Goal: Transaction & Acquisition: Purchase product/service

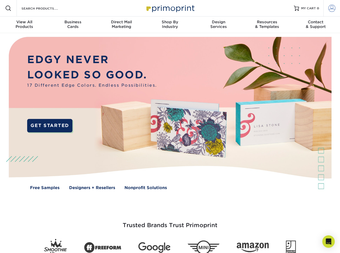
click at [331, 10] on span at bounding box center [332, 8] width 7 height 7
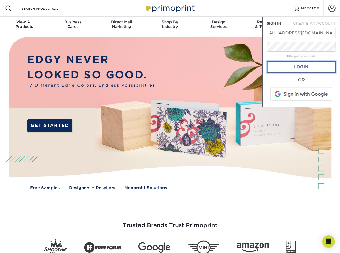
click at [299, 68] on link "Login" at bounding box center [301, 67] width 69 height 12
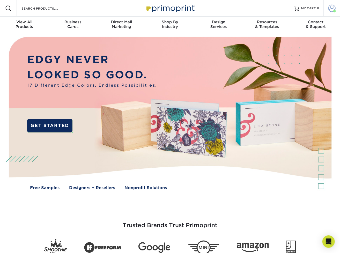
click at [333, 8] on span at bounding box center [332, 8] width 7 height 7
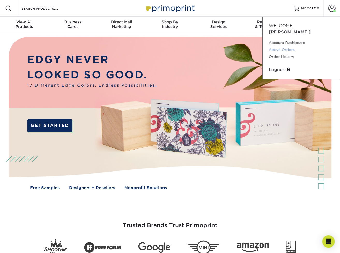
click at [285, 46] on link "Active Orders" at bounding box center [301, 49] width 65 height 7
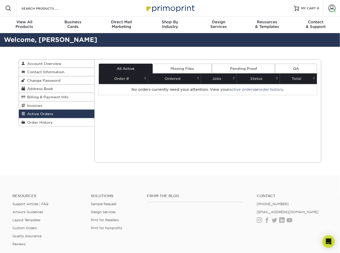
click at [187, 64] on link "Missing Files" at bounding box center [182, 69] width 59 height 10
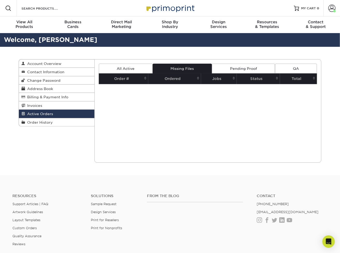
click at [187, 66] on link "Missing Files" at bounding box center [182, 69] width 59 height 10
click at [236, 66] on link "Pending Proof" at bounding box center [243, 69] width 63 height 10
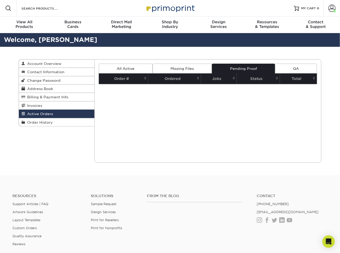
click at [252, 66] on link "Pending Proof" at bounding box center [243, 69] width 63 height 10
click at [285, 65] on link "QA" at bounding box center [296, 69] width 42 height 10
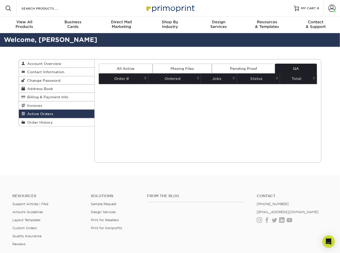
click at [119, 70] on link "All Active" at bounding box center [126, 69] width 54 height 10
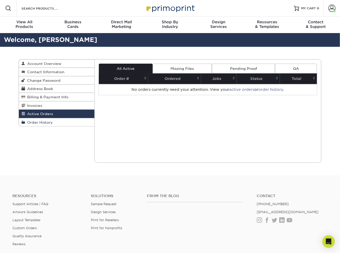
click at [42, 124] on span "Order History" at bounding box center [39, 122] width 28 height 4
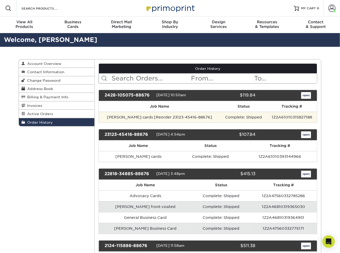
click at [200, 117] on td "Rachel H cards [Reorder 23123-45416-88676]" at bounding box center [160, 117] width 122 height 11
click at [200, 117] on td "[PERSON_NAME] cards [Reorder 23123-45416-88676]" at bounding box center [160, 117] width 122 height 11
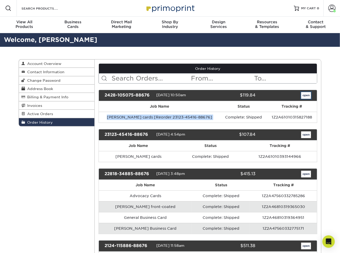
click at [306, 96] on link "open" at bounding box center [307, 95] width 10 height 7
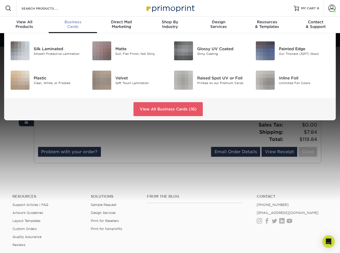
click at [75, 25] on div "Business Cards" at bounding box center [73, 24] width 49 height 9
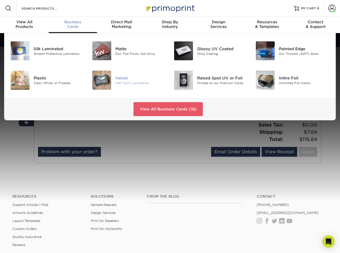
click at [120, 77] on div "Velvet" at bounding box center [141, 78] width 51 height 6
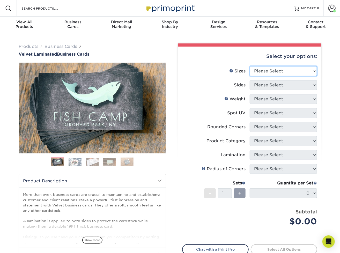
click at [315, 72] on select "Please Select 1.5" x 3.5" - Mini 1.75" x 3.5" - Mini 2" x 2" - Square 2" x 3" -…" at bounding box center [283, 71] width 67 height 10
click at [283, 73] on select "Please Select 1.5" x 3.5" - Mini 1.75" x 3.5" - Mini 2" x 2" - Square 2" x 3" -…" at bounding box center [283, 71] width 67 height 10
select select "2.00x3.50"
click at [250, 66] on select "Please Select 1.5" x 3.5" - Mini 1.75" x 3.5" - Mini 2" x 2" - Square 2" x 3" -…" at bounding box center [283, 71] width 67 height 10
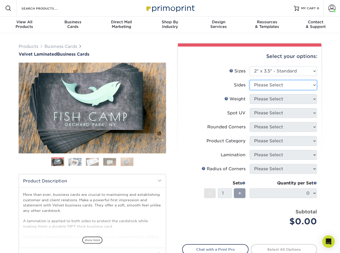
click at [281, 83] on select "Please Select Print Both Sides Print Front Only" at bounding box center [283, 85] width 67 height 10
select select "13abbda7-1d64-4f25-8bb2-c179b224825d"
click at [250, 80] on select "Please Select Print Both Sides Print Front Only" at bounding box center [283, 85] width 67 height 10
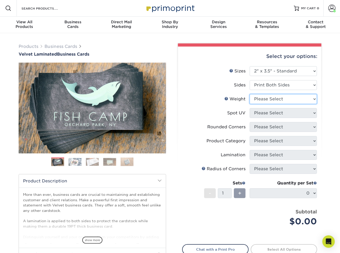
click at [279, 99] on select "Please Select 16PT" at bounding box center [283, 99] width 67 height 10
click at [278, 100] on select "Please Select 16PT" at bounding box center [283, 99] width 67 height 10
select select "16PT"
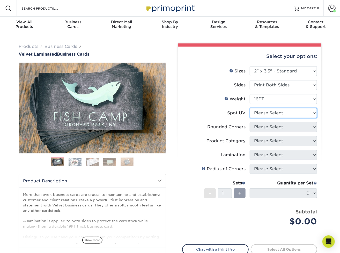
click at [278, 112] on select "Please Select No Spot UV Front and Back (Both Sides) Front Only Back Only" at bounding box center [283, 113] width 67 height 10
select select "2"
click at [250, 108] on select "Please Select No Spot UV Front and Back (Both Sides) Front Only Back Only" at bounding box center [283, 113] width 67 height 10
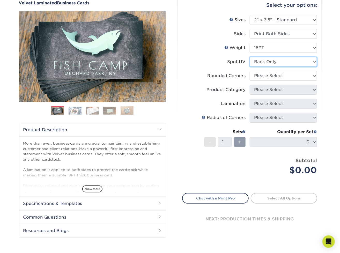
scroll to position [52, 0]
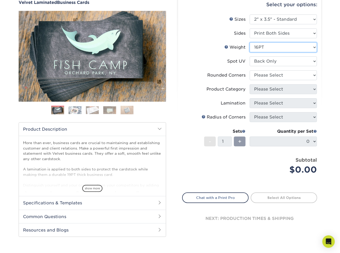
click at [265, 46] on select "Please Select 16PT" at bounding box center [283, 47] width 67 height 10
select select "-1"
click at [250, 42] on select "Please Select 16PT" at bounding box center [283, 47] width 67 height 10
select select "-1"
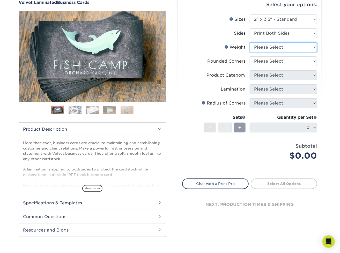
click at [263, 47] on select "Please Select 16PT" at bounding box center [283, 47] width 67 height 10
select select "16PT"
click at [250, 42] on select "Please Select 16PT" at bounding box center [283, 47] width 67 height 10
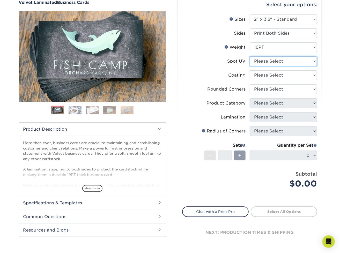
click at [263, 59] on select "Please Select No Spot UV Front and Back (Both Sides) Front Only Back Only" at bounding box center [283, 61] width 67 height 10
select select "2"
click at [250, 56] on select "Please Select No Spot UV Front and Back (Both Sides) Front Only Back Only" at bounding box center [283, 61] width 67 height 10
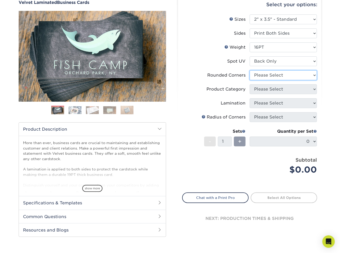
click at [267, 77] on select "Please Select Yes - Round 2 Corners Yes - Round 4 Corners No" at bounding box center [283, 75] width 67 height 10
select select "0"
click at [250, 70] on select "Please Select Yes - Round 2 Corners Yes - Round 4 Corners No" at bounding box center [283, 75] width 67 height 10
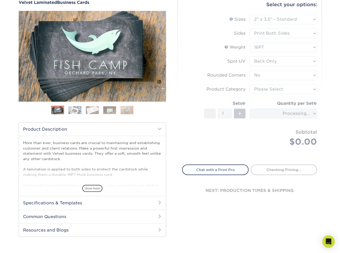
click at [266, 89] on form "Sizes Help Sizes Please Select 1.5" x 3.5" - Mini 1.75" x 3.5" - Mini 2" x 2" -…" at bounding box center [249, 87] width 135 height 144
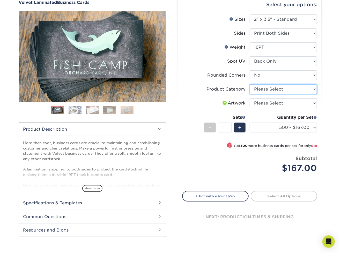
click at [266, 89] on select "Please Select Business Cards" at bounding box center [283, 89] width 67 height 10
select select "3b5148f1-0588-4f88-a218-97bcfdce65c1"
click at [250, 84] on select "Please Select Business Cards" at bounding box center [283, 89] width 67 height 10
click at [264, 103] on select "Please Select I will upload files I need a design - $100" at bounding box center [283, 103] width 67 height 10
select select "upload"
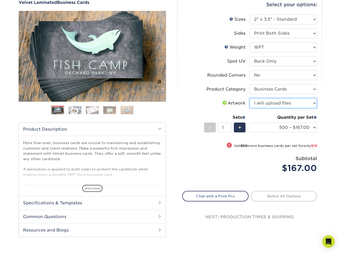
click at [250, 98] on select "Please Select I will upload files I need a design - $100" at bounding box center [283, 103] width 67 height 10
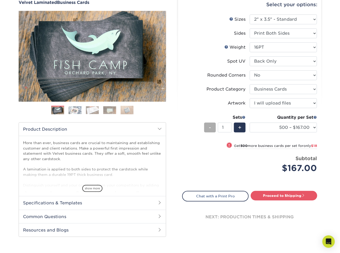
click at [210, 129] on span "-" at bounding box center [210, 128] width 2 height 8
click at [311, 127] on select "500 – $167.00 1000 – $185.00 2500 – $439.00 5000 – $733.00 10000 – $1307.00" at bounding box center [283, 128] width 67 height 10
click at [250, 123] on select "500 – $167.00 1000 – $185.00 2500 – $439.00 5000 – $733.00 10000 – $1307.00" at bounding box center [283, 128] width 67 height 10
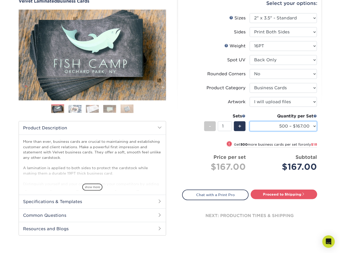
scroll to position [104, 0]
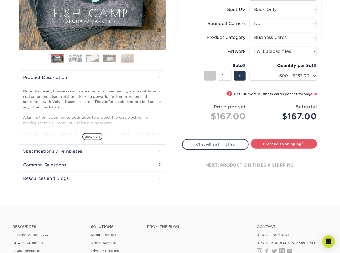
click at [153, 152] on h2 "Specifications & Templates" at bounding box center [92, 151] width 147 height 13
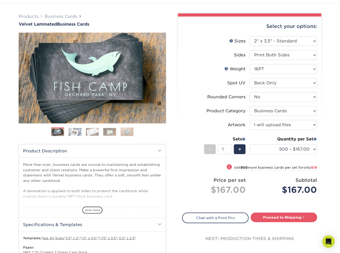
scroll to position [26, 0]
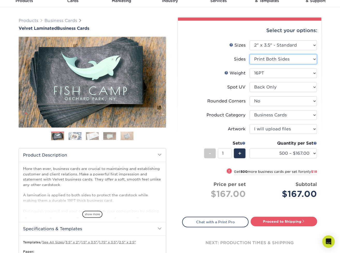
click at [295, 58] on select "Please Select Print Both Sides Print Front Only" at bounding box center [283, 59] width 67 height 10
click at [293, 45] on select "Please Select 1.5" x 3.5" - Mini 1.75" x 3.5" - Mini 2" x 2" - Square 2" x 3" -…" at bounding box center [283, 45] width 67 height 10
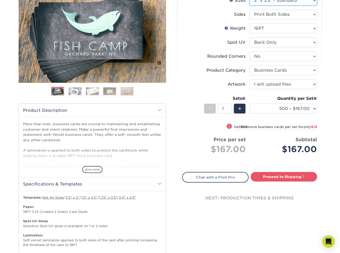
scroll to position [78, 0]
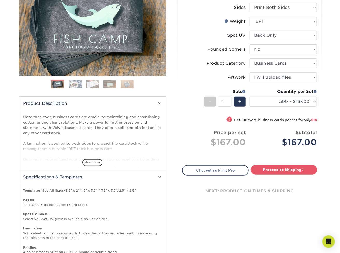
click at [160, 102] on span at bounding box center [160, 103] width 4 height 4
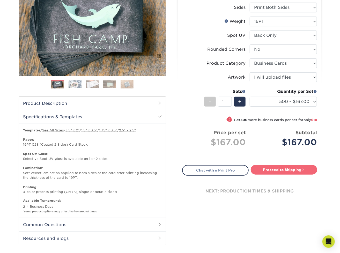
click at [275, 169] on link "Proceed to Shipping" at bounding box center [284, 169] width 67 height 9
type input "Set 1"
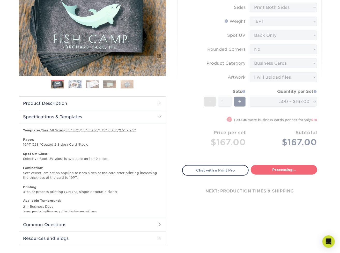
select select "5c2dbf2a-a774-4d73-b9c1-93ceed0974c6"
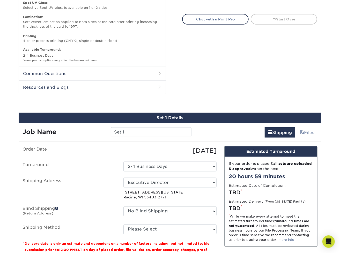
scroll to position [297, 0]
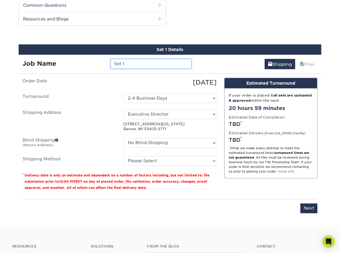
click at [130, 64] on input "Set 1" at bounding box center [151, 64] width 81 height 10
drag, startPoint x: 130, startPoint y: 64, endPoint x: 109, endPoint y: 63, distance: 21.0
click at [109, 64] on div "Set 1" at bounding box center [151, 64] width 88 height 10
type input "Karri Business Cards"
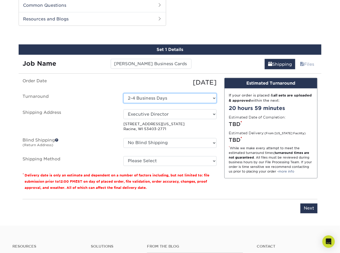
click at [185, 94] on select "Select One 2-4 Business Days" at bounding box center [170, 99] width 93 height 10
click at [181, 98] on select "Select One 2-4 Business Days" at bounding box center [170, 99] width 93 height 10
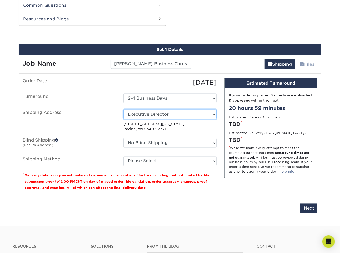
click at [173, 114] on select "Select One Executive Director + Add New Address" at bounding box center [170, 115] width 93 height 10
drag, startPoint x: 172, startPoint y: 114, endPoint x: 128, endPoint y: 114, distance: 44.0
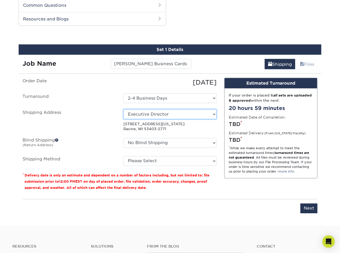
click at [128, 114] on select "Select One Executive Director + Add New Address" at bounding box center [170, 115] width 93 height 10
click at [130, 112] on select "Select One Executive Director + Add New Address" at bounding box center [170, 115] width 93 height 10
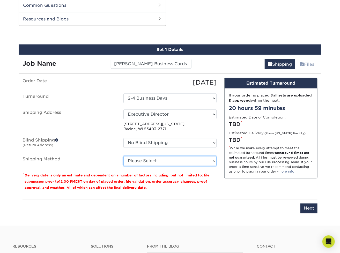
click at [168, 161] on select "Please Select Ground Shipping (+$8.96) 3 Day Shipping Service (+$20.04) 2 Day A…" at bounding box center [170, 161] width 93 height 10
select select "03"
click at [124, 156] on select "Please Select Ground Shipping (+$8.96) 3 Day Shipping Service (+$20.04) 2 Day A…" at bounding box center [170, 161] width 93 height 10
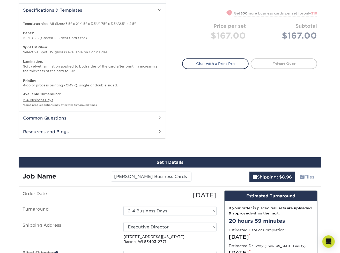
scroll to position [168, 0]
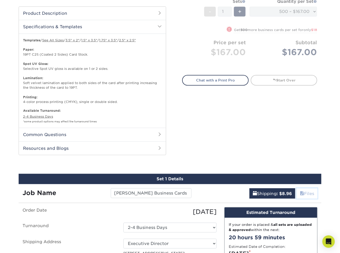
click at [303, 193] on link "Files" at bounding box center [307, 194] width 21 height 10
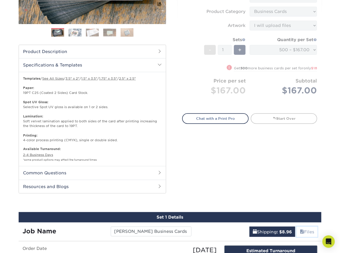
scroll to position [285, 0]
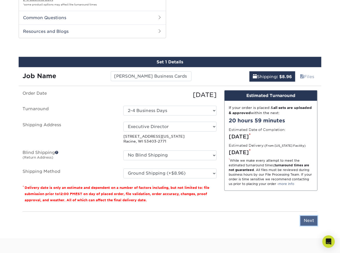
click at [307, 220] on input "Next" at bounding box center [309, 221] width 17 height 10
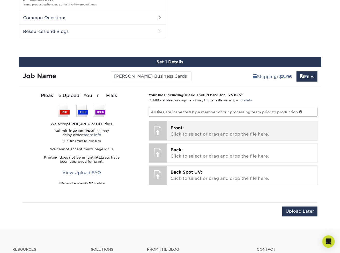
click at [198, 130] on p "Front: Click to select or drag and drop the file here." at bounding box center [242, 131] width 143 height 12
click at [194, 132] on p "Front: Click to select or drag and drop the file here." at bounding box center [242, 131] width 143 height 12
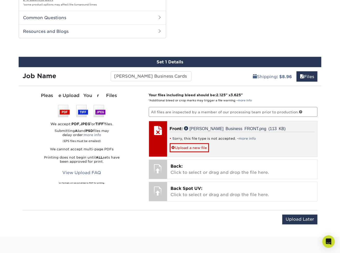
click at [228, 147] on div "Sorry, this file type is not accepted. - more info Upload a new file" at bounding box center [242, 142] width 145 height 20
click at [159, 130] on div at bounding box center [158, 131] width 18 height 18
click at [173, 146] on span at bounding box center [174, 148] width 4 height 4
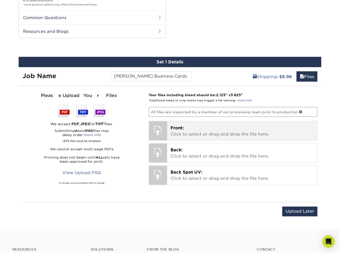
click at [187, 129] on p "Front: Click to select or drag and drop the file here." at bounding box center [242, 131] width 143 height 12
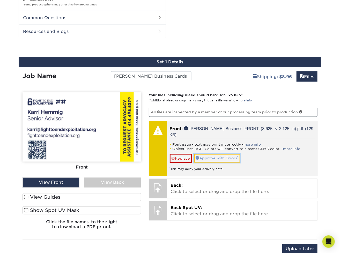
click at [211, 154] on link "Approve with Errors *" at bounding box center [217, 158] width 46 height 9
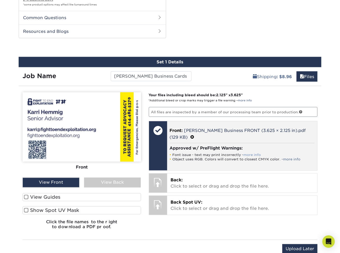
click at [253, 153] on link "more info" at bounding box center [252, 155] width 17 height 4
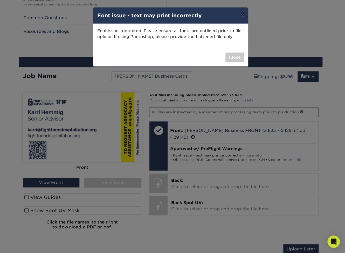
click at [243, 16] on button "×" at bounding box center [242, 15] width 12 height 15
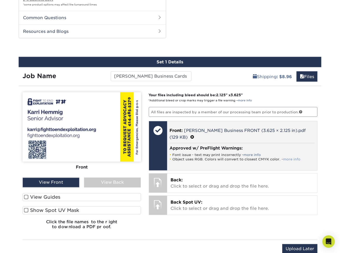
click at [289, 158] on link "more info" at bounding box center [292, 160] width 17 height 4
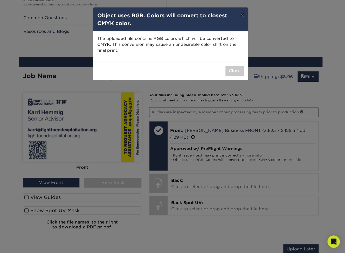
click at [240, 15] on button "×" at bounding box center [242, 15] width 12 height 15
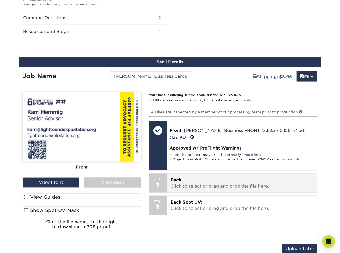
click at [206, 177] on p "Back: Click to select or drag and drop the file here." at bounding box center [242, 183] width 143 height 12
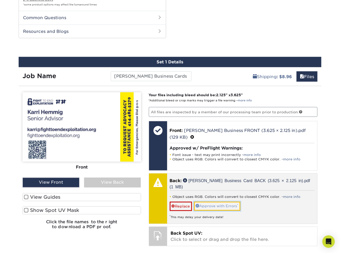
click at [220, 202] on link "Approve with Errors *" at bounding box center [217, 206] width 46 height 9
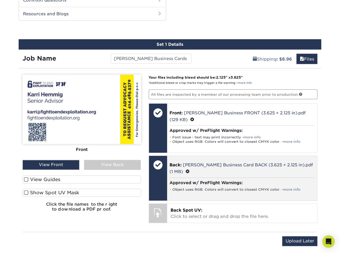
scroll to position [311, 0]
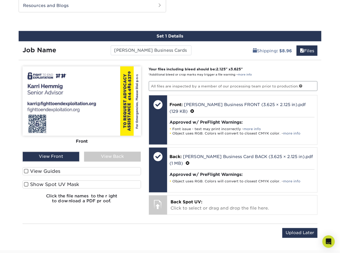
click at [103, 155] on div "View Back" at bounding box center [112, 157] width 57 height 10
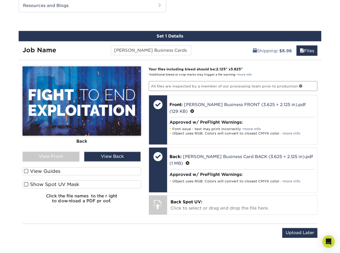
click at [61, 152] on div "View Front" at bounding box center [51, 157] width 57 height 10
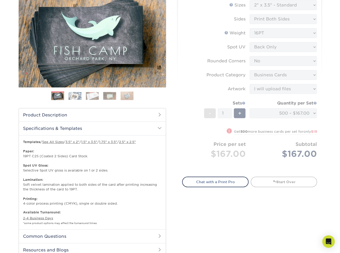
scroll to position [0, 0]
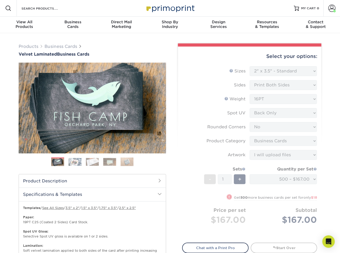
click at [291, 114] on form "Sizes Help Sizes Please Select 1.5" x 3.5" - Mini 1.75" x 3.5" - Mini 2" x 2" -…" at bounding box center [249, 151] width 135 height 171
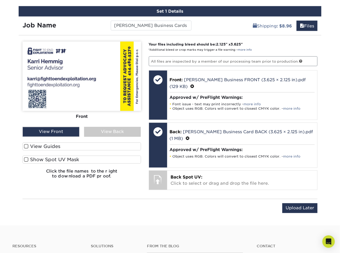
scroll to position [311, 0]
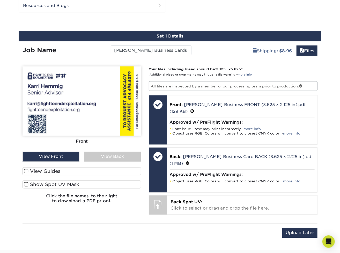
click at [100, 156] on div "View Back" at bounding box center [112, 157] width 57 height 10
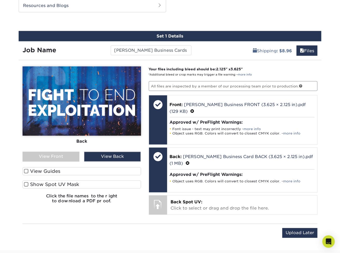
click at [56, 155] on div "View Front" at bounding box center [51, 157] width 57 height 10
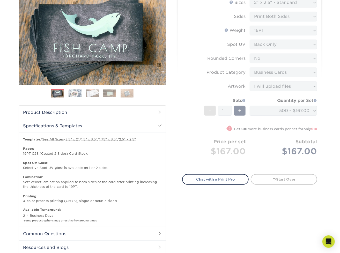
scroll to position [0, 0]
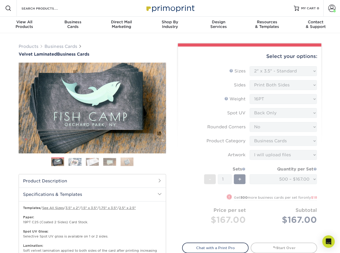
click at [289, 83] on form "Sizes Help Sizes Please Select 1.5" x 3.5" - Mini 1.75" x 3.5" - Mini 2" x 2" -…" at bounding box center [249, 151] width 135 height 171
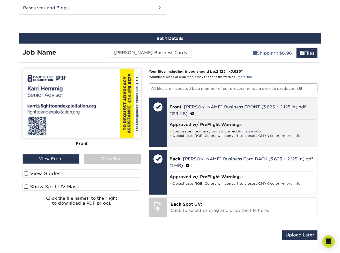
scroll to position [363, 0]
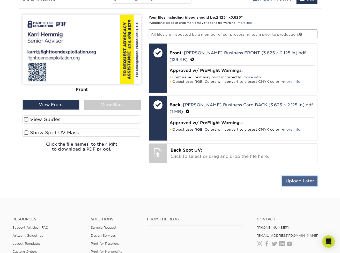
click at [294, 177] on input "Upload Later" at bounding box center [300, 182] width 35 height 10
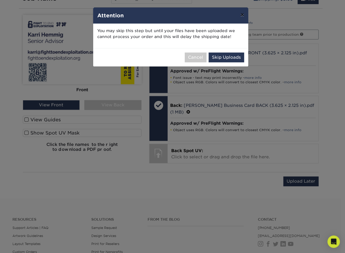
click at [240, 15] on button "×" at bounding box center [242, 15] width 12 height 15
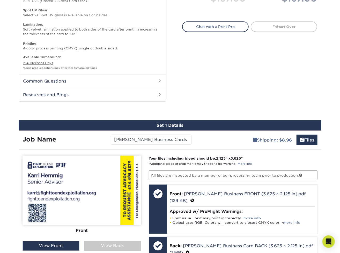
scroll to position [207, 0]
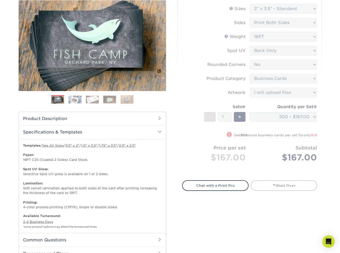
scroll to position [52, 0]
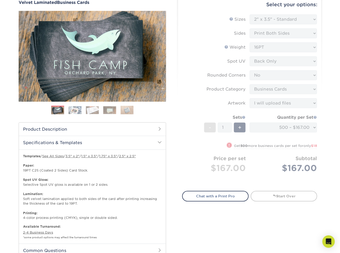
click at [261, 122] on form "Sizes Help Sizes Please Select 1.5" x 3.5" - Mini 1.75" x 3.5" - Mini 2" x 2" -…" at bounding box center [249, 100] width 135 height 171
click at [277, 159] on form "Sizes Help Sizes Please Select 1.5" x 3.5" - Mini 1.75" x 3.5" - Mini 2" x 2" -…" at bounding box center [249, 100] width 135 height 171
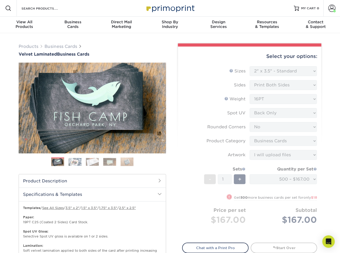
click at [275, 137] on form "Sizes Help Sizes Please Select 1.5" x 3.5" - Mini 1.75" x 3.5" - Mini 2" x 2" -…" at bounding box center [249, 151] width 135 height 171
click at [280, 92] on form "Sizes Help Sizes Please Select 1.5" x 3.5" - Mini 1.75" x 3.5" - Mini 2" x 2" -…" at bounding box center [249, 151] width 135 height 171
click at [279, 85] on form "Sizes Help Sizes Please Select 1.5" x 3.5" - Mini 1.75" x 3.5" - Mini 2" x 2" -…" at bounding box center [249, 151] width 135 height 171
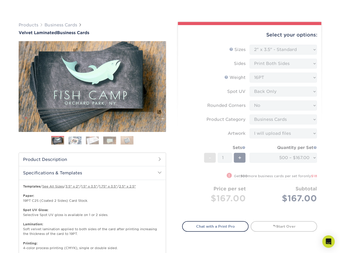
scroll to position [78, 0]
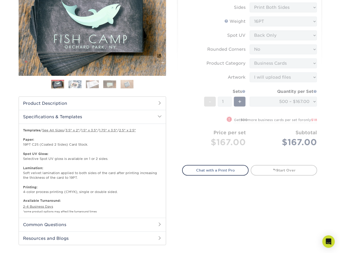
click at [139, 101] on h2 "Product Description" at bounding box center [92, 103] width 147 height 13
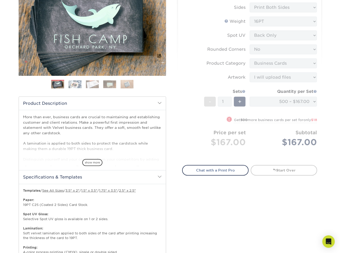
click at [139, 101] on h2 "Product Description" at bounding box center [92, 103] width 147 height 13
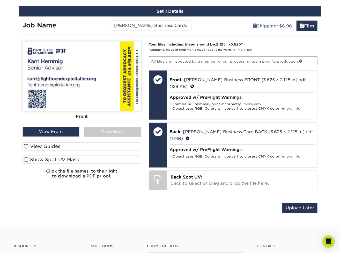
scroll to position [337, 0]
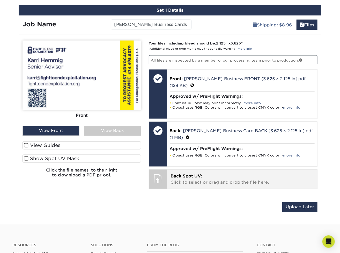
click at [166, 170] on div at bounding box center [158, 179] width 18 height 18
click at [200, 174] on p "Back Spot UV: Click to select or drag and drop the file here." at bounding box center [242, 180] width 143 height 12
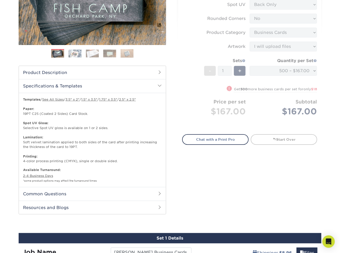
scroll to position [0, 0]
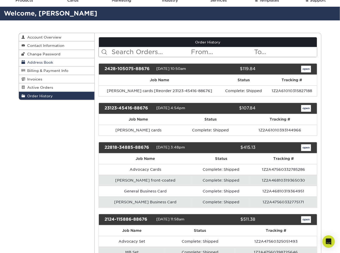
scroll to position [26, 0]
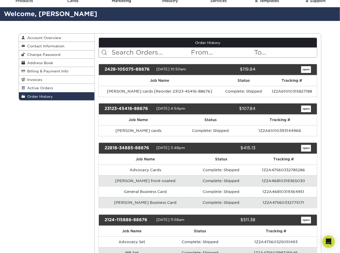
click at [37, 87] on span "Active Orders" at bounding box center [39, 88] width 28 height 4
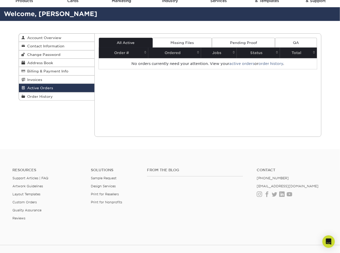
click at [113, 42] on link "All Active" at bounding box center [126, 43] width 54 height 10
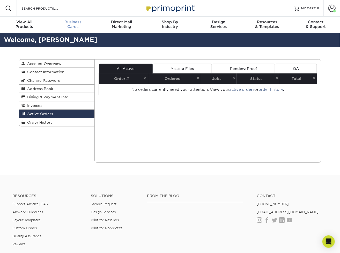
click at [74, 25] on div "Business Cards" at bounding box center [73, 24] width 49 height 9
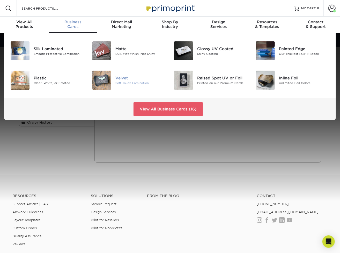
click at [125, 83] on div "Soft Touch Lamination" at bounding box center [141, 83] width 51 height 4
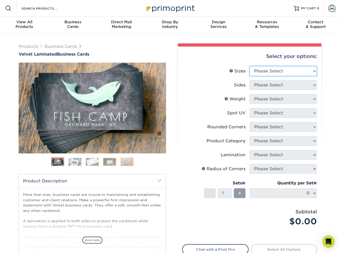
click at [276, 71] on select "Please Select 1.5" x 3.5" - Mini 1.75" x 3.5" - Mini 2" x 2" - Square 2" x 3" -…" at bounding box center [283, 71] width 67 height 10
select select "2.00x3.50"
click at [250, 66] on select "Please Select 1.5" x 3.5" - Mini 1.75" x 3.5" - Mini 2" x 2" - Square 2" x 3" -…" at bounding box center [283, 71] width 67 height 10
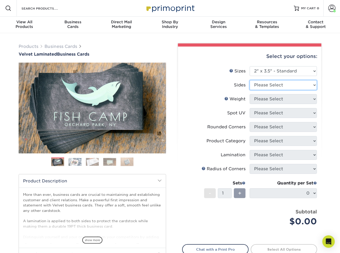
click at [271, 85] on select "Please Select Print Both Sides Print Front Only" at bounding box center [283, 85] width 67 height 10
select select "13abbda7-1d64-4f25-8bb2-c179b224825d"
click at [250, 80] on select "Please Select Print Both Sides Print Front Only" at bounding box center [283, 85] width 67 height 10
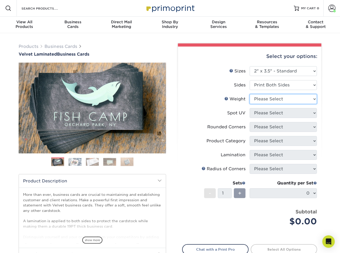
click at [270, 100] on select "Please Select 16PT" at bounding box center [283, 99] width 67 height 10
select select "16PT"
click at [250, 94] on select "Please Select 16PT" at bounding box center [283, 99] width 67 height 10
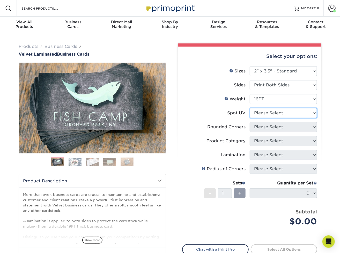
click at [276, 113] on select "Please Select No Spot UV Front and Back (Both Sides) Front Only Back Only" at bounding box center [283, 113] width 67 height 10
select select "3"
click at [250, 108] on select "Please Select No Spot UV Front and Back (Both Sides) Front Only Back Only" at bounding box center [283, 113] width 67 height 10
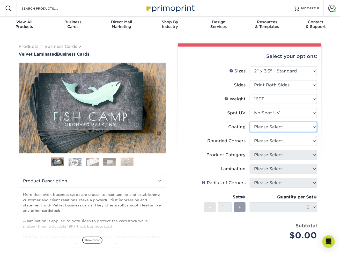
click at [272, 126] on select at bounding box center [283, 127] width 67 height 10
select select "3e7618de-abca-4bda-9f97-8b9129e913d8"
click at [250, 122] on select at bounding box center [283, 127] width 67 height 10
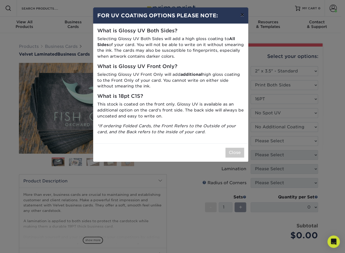
click at [243, 17] on button "×" at bounding box center [242, 15] width 12 height 15
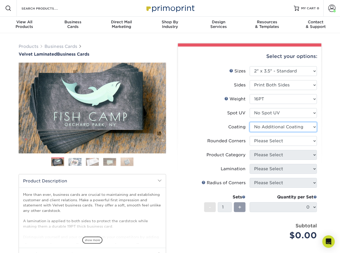
click at [268, 129] on select at bounding box center [283, 127] width 67 height 10
click at [268, 141] on select "Please Select Yes - Round 2 Corners Yes - Round 4 Corners No" at bounding box center [283, 141] width 67 height 10
select select "0"
click at [250, 136] on select "Please Select Yes - Round 2 Corners Yes - Round 4 Corners No" at bounding box center [283, 141] width 67 height 10
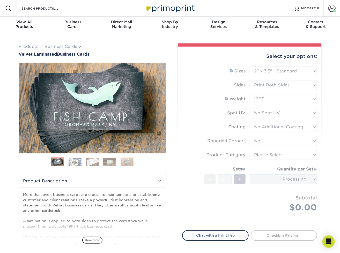
click at [267, 156] on form "Sizes Help Sizes Please Select 1.5" x 3.5" - Mini 1.75" x 3.5" - Mini 2" x 2" -…" at bounding box center [249, 145] width 135 height 158
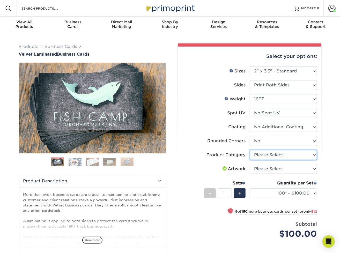
click at [264, 155] on select "Please Select Business Cards" at bounding box center [283, 155] width 67 height 10
select select "3b5148f1-0588-4f88-a218-97bcfdce65c1"
click at [250, 150] on select "Please Select Business Cards" at bounding box center [283, 155] width 67 height 10
click at [264, 169] on select "Please Select I will upload files I need a design - $100" at bounding box center [283, 169] width 67 height 10
select select "upload"
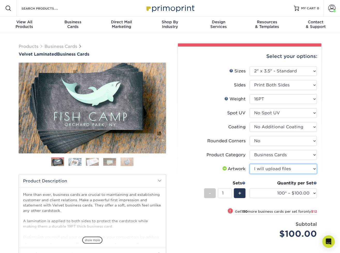
click at [250, 164] on select "Please Select I will upload files I need a design - $100" at bounding box center [283, 169] width 67 height 10
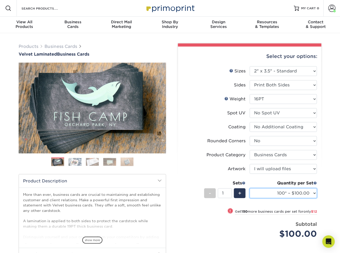
click at [271, 193] on select "100* – $100.00 250* – $112.00 500 – $120.00 1000 – $156.00 2500 – $307.00 5000 …" at bounding box center [283, 194] width 67 height 10
select select "500 – $120.00"
click at [250, 189] on select "100* – $100.00 250* – $112.00 500 – $120.00 1000 – $156.00 2500 – $307.00 5000 …" at bounding box center [283, 194] width 67 height 10
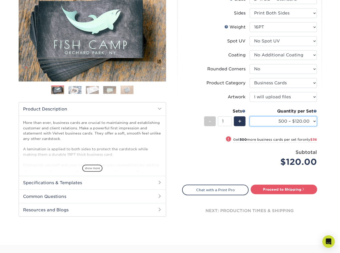
scroll to position [78, 0]
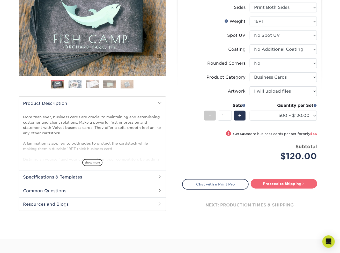
click at [270, 184] on link "Proceed to Shipping" at bounding box center [284, 183] width 67 height 9
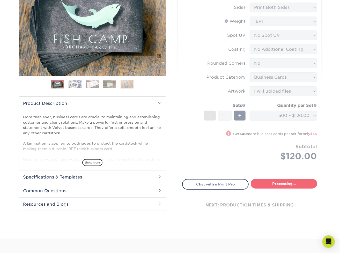
type input "Set 1"
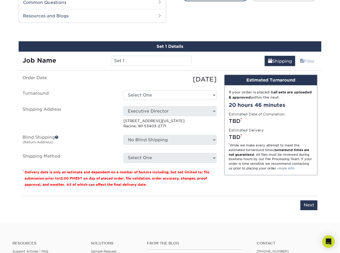
scroll to position [271, 0]
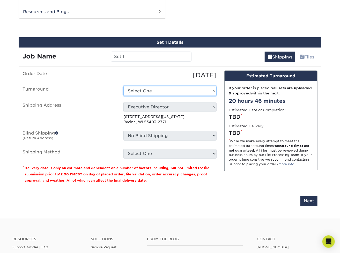
click at [175, 91] on select "Select One 2-4 Business Days 2 Day Next Business Day" at bounding box center [170, 91] width 93 height 10
select select "0269a54f-6afa-4918-998f-593919161a79"
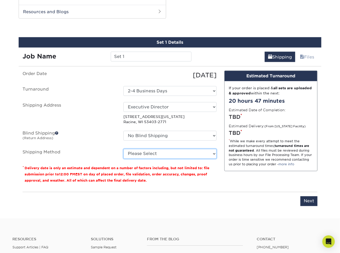
click at [170, 153] on select "Please Select Ground Shipping (+$8.96) 3 Day Shipping Service (+$20.04) 2 Day A…" at bounding box center [170, 154] width 93 height 10
select select "03"
click at [124, 149] on select "Please Select Ground Shipping (+$8.96) 3 Day Shipping Service (+$20.04) 2 Day A…" at bounding box center [170, 154] width 93 height 10
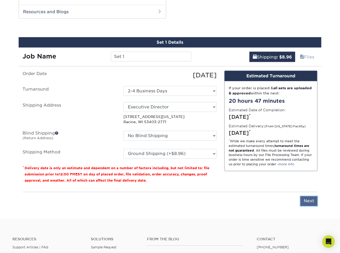
click at [310, 202] on input "Next" at bounding box center [309, 202] width 17 height 10
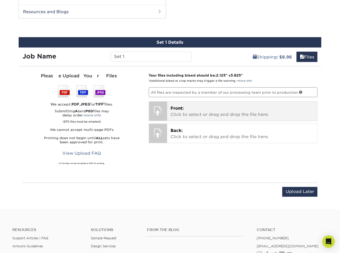
click at [194, 108] on p "Front: Click to select or drag and drop the file here." at bounding box center [242, 111] width 143 height 12
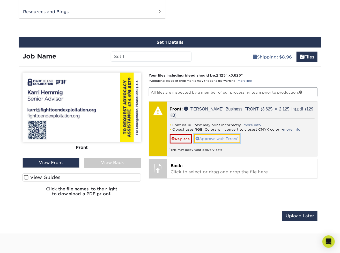
click at [213, 134] on link "Approve with Errors *" at bounding box center [217, 138] width 46 height 9
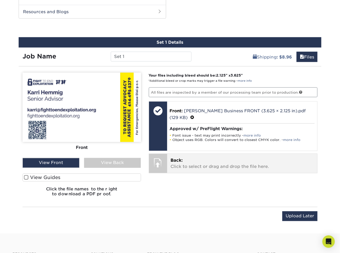
click at [208, 161] on p "Back: Click to select or drag and drop the file here." at bounding box center [242, 164] width 143 height 12
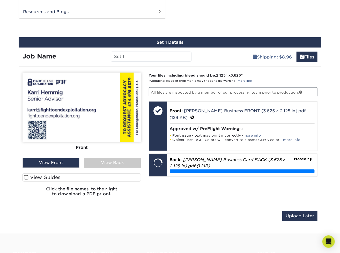
click at [133, 49] on div "Job Name Set 1" at bounding box center [107, 55] width 177 height 15
click at [129, 55] on input "Set 1" at bounding box center [151, 57] width 81 height 10
drag, startPoint x: 129, startPoint y: 55, endPoint x: 107, endPoint y: 55, distance: 22.5
click at [107, 55] on div "Job Name Set 1" at bounding box center [107, 57] width 177 height 10
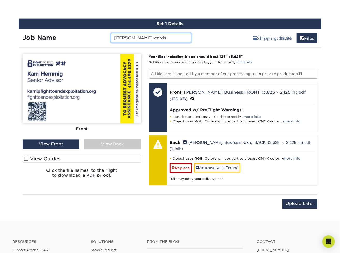
scroll to position [322, 0]
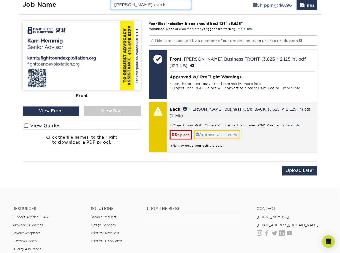
type input "Karri Hemmig cards"
click at [222, 131] on link "Approve with Errors *" at bounding box center [217, 135] width 46 height 9
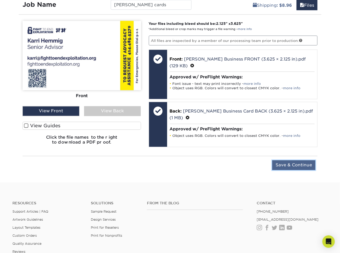
click at [289, 163] on input "Save & Continue" at bounding box center [294, 166] width 43 height 10
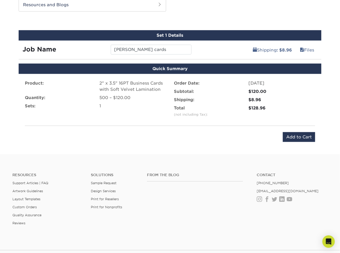
scroll to position [271, 0]
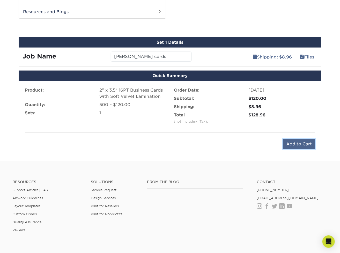
click at [301, 143] on input "Add to Cart" at bounding box center [299, 144] width 32 height 10
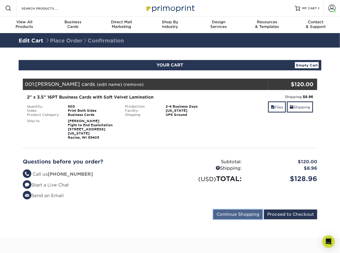
click at [236, 212] on input "Continue Shopping" at bounding box center [237, 215] width 49 height 10
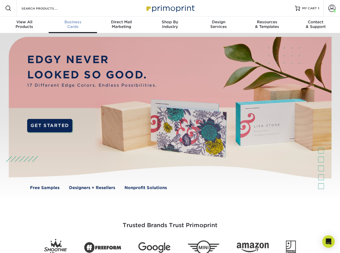
click at [70, 25] on div "Business Cards" at bounding box center [73, 24] width 49 height 9
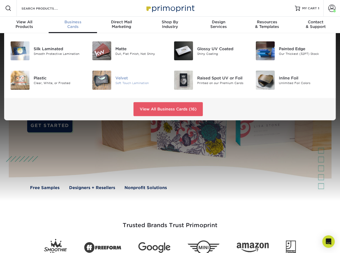
click at [119, 82] on div "Soft Touch Lamination" at bounding box center [141, 83] width 51 height 4
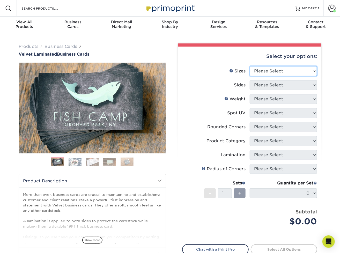
click at [265, 71] on select "Please Select 1.5" x 3.5" - Mini 1.75" x 3.5" - Mini 2" x 2" - Square 2" x 3" -…" at bounding box center [283, 71] width 67 height 10
select select "2.00x3.50"
click at [250, 66] on select "Please Select 1.5" x 3.5" - Mini 1.75" x 3.5" - Mini 2" x 2" - Square 2" x 3" -…" at bounding box center [283, 71] width 67 height 10
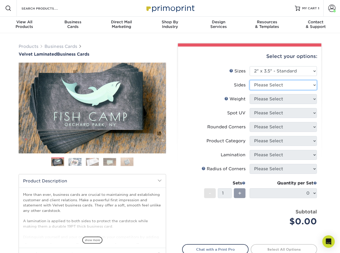
click at [267, 86] on select "Please Select Print Both Sides Print Front Only" at bounding box center [283, 85] width 67 height 10
select select "13abbda7-1d64-4f25-8bb2-c179b224825d"
click at [250, 80] on select "Please Select Print Both Sides Print Front Only" at bounding box center [283, 85] width 67 height 10
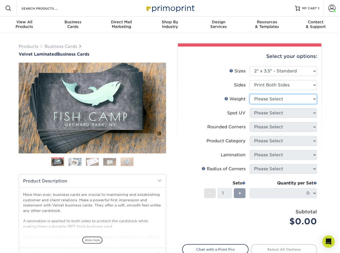
click at [267, 100] on select "Please Select 16PT" at bounding box center [283, 99] width 67 height 10
select select "16PT"
click at [250, 94] on select "Please Select 16PT" at bounding box center [283, 99] width 67 height 10
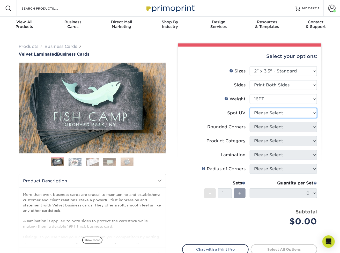
click at [266, 113] on select "Please Select No Spot UV Front and Back (Both Sides) Front Only Back Only" at bounding box center [283, 113] width 67 height 10
select select "3"
click at [250, 108] on select "Please Select No Spot UV Front and Back (Both Sides) Front Only Back Only" at bounding box center [283, 113] width 67 height 10
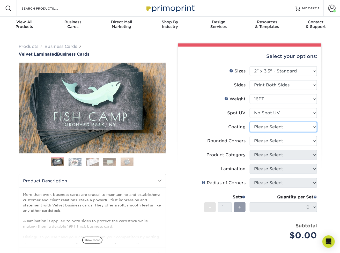
click at [267, 129] on select at bounding box center [283, 127] width 67 height 10
select select "3e7618de-abca-4bda-9f97-8b9129e913d8"
click at [250, 122] on select at bounding box center [283, 127] width 67 height 10
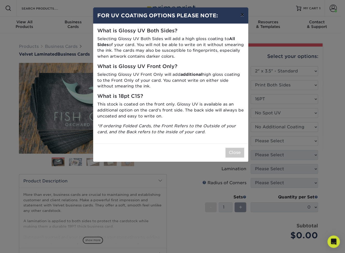
click at [242, 15] on button "×" at bounding box center [242, 15] width 12 height 15
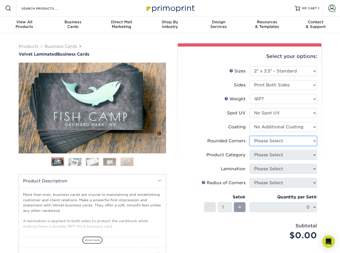
click at [260, 140] on select "Please Select Yes - Round 2 Corners Yes - Round 4 Corners No" at bounding box center [283, 141] width 67 height 10
select select "0"
click at [250, 136] on select "Please Select Yes - Round 2 Corners Yes - Round 4 Corners No" at bounding box center [283, 141] width 67 height 10
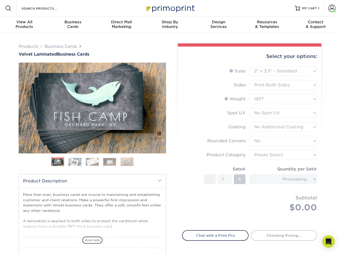
click at [261, 154] on form "Sizes Help Sizes Please Select 1.5" x 3.5" - Mini 1.75" x 3.5" - Mini 2" x 2" -…" at bounding box center [249, 145] width 135 height 158
click at [260, 155] on form "Sizes Help Sizes Please Select 1.5" x 3.5" - Mini 1.75" x 3.5" - Mini 2" x 2" -…" at bounding box center [249, 145] width 135 height 158
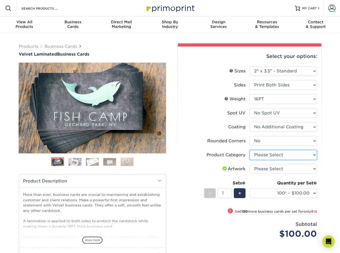
click at [260, 155] on select "Please Select Business Cards" at bounding box center [283, 155] width 67 height 10
select select "3b5148f1-0588-4f88-a218-97bcfdce65c1"
click at [250, 150] on select "Please Select Business Cards" at bounding box center [283, 155] width 67 height 10
click at [258, 169] on select "Please Select I will upload files I need a design - $100" at bounding box center [283, 169] width 67 height 10
select select "upload"
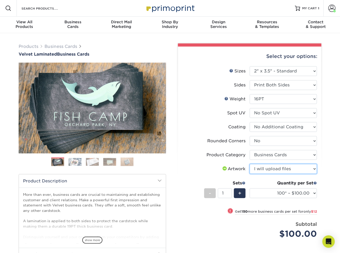
click at [250, 164] on select "Please Select I will upload files I need a design - $100" at bounding box center [283, 169] width 67 height 10
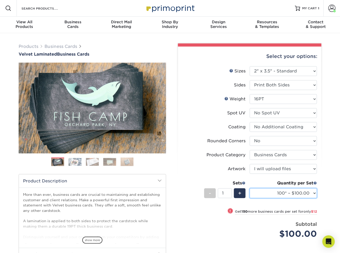
click at [267, 196] on select "100* – $100.00 250* – $112.00 500 – $120.00 1000 – $156.00 2500 – $307.00 5000 …" at bounding box center [283, 194] width 67 height 10
select select "500 – $120.00"
click at [250, 189] on select "100* – $100.00 250* – $112.00 500 – $120.00 1000 – $156.00 2500 – $307.00 5000 …" at bounding box center [283, 194] width 67 height 10
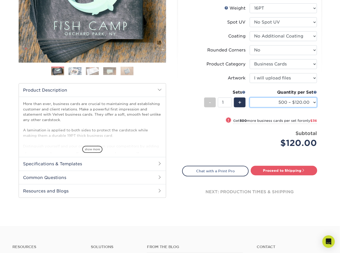
scroll to position [104, 0]
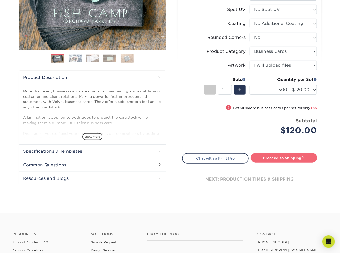
click at [276, 159] on link "Proceed to Shipping" at bounding box center [284, 157] width 67 height 9
type input "Set 1"
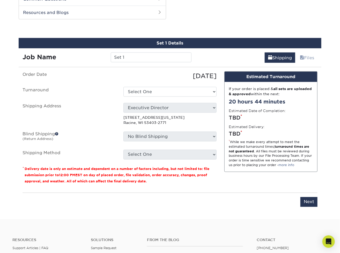
scroll to position [271, 0]
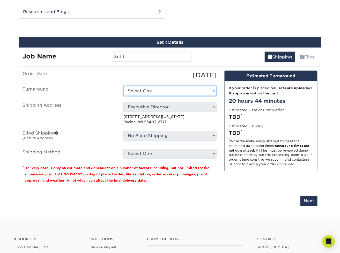
click at [150, 90] on select "Select One 2-4 Business Days 2 Day Next Business Day" at bounding box center [170, 91] width 93 height 10
select select "0269a54f-6afa-4918-998f-593919161a79"
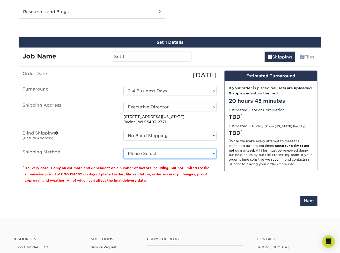
click at [159, 153] on select "Please Select Ground Shipping (+$8.96) 3 Day Shipping Service (+$20.04) 2 Day A…" at bounding box center [170, 154] width 93 height 10
select select "03"
click at [124, 149] on select "Please Select Ground Shipping (+$8.96) 3 Day Shipping Service (+$20.04) 2 Day A…" at bounding box center [170, 154] width 93 height 10
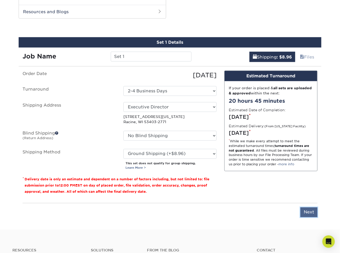
click at [308, 213] on input "Next" at bounding box center [309, 213] width 17 height 10
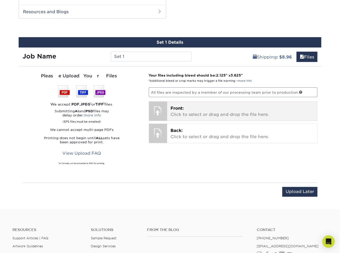
click at [209, 110] on p "Front: Click to select or drag and drop the file here." at bounding box center [242, 111] width 143 height 12
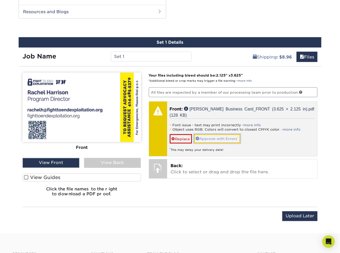
click at [213, 137] on link "Approve with Errors *" at bounding box center [217, 138] width 46 height 9
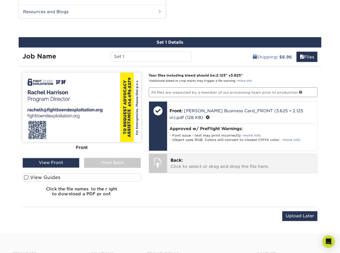
click at [208, 160] on p "Back: Click to select or drag and drop the file here." at bounding box center [242, 164] width 143 height 12
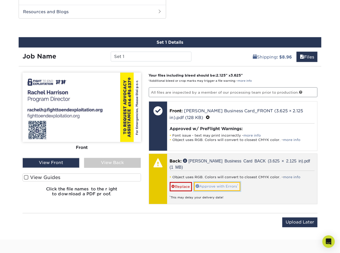
click at [217, 182] on link "Approve with Errors *" at bounding box center [217, 186] width 46 height 9
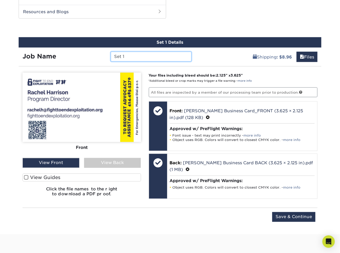
drag, startPoint x: 126, startPoint y: 57, endPoint x: 104, endPoint y: 55, distance: 22.6
click at [104, 55] on div "Job Name Set 1" at bounding box center [107, 57] width 177 height 10
type input "Rachel Harrison cards"
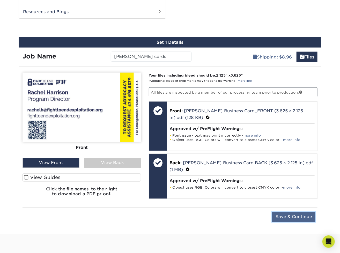
click at [289, 214] on input "Save & Continue" at bounding box center [294, 217] width 43 height 10
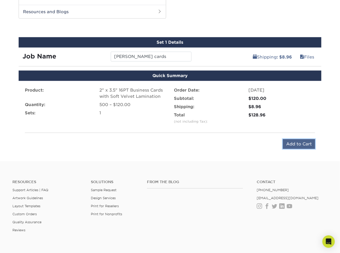
click at [300, 143] on input "Add to Cart" at bounding box center [299, 144] width 32 height 10
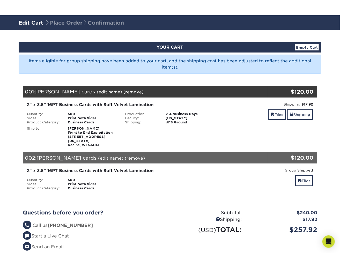
scroll to position [52, 0]
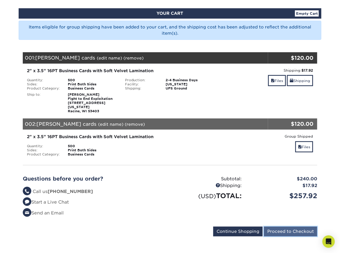
click at [278, 227] on input "Proceed to Checkout" at bounding box center [290, 232] width 53 height 10
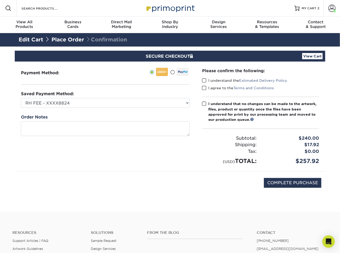
click at [204, 80] on span at bounding box center [204, 80] width 4 height 5
click at [0, 0] on input "I understand the Estimated Delivery Policy" at bounding box center [0, 0] width 0 height 0
click at [204, 89] on span at bounding box center [204, 88] width 4 height 5
click at [0, 0] on input "I agree to the Terms and Conditions" at bounding box center [0, 0] width 0 height 0
click at [205, 103] on span at bounding box center [204, 104] width 4 height 5
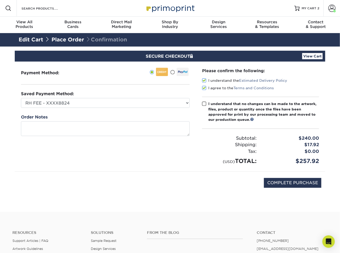
click at [0, 0] on input "I understand that no changes can be made to the artwork, files, product or quan…" at bounding box center [0, 0] width 0 height 0
click at [314, 57] on link "View Cart" at bounding box center [313, 56] width 20 height 6
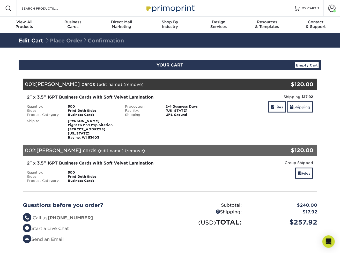
click at [189, 94] on div "2" x 3.5" 16PT Business Cards with Soft Velvet Lamination" at bounding box center [121, 97] width 188 height 6
click at [175, 88] on div "001: [PERSON_NAME] cards (edit name) (remove) Are you sure you want to remove t…" at bounding box center [146, 84] width 246 height 11
click at [147, 86] on div "001: [PERSON_NAME] cards (edit name) (remove) Are you sure you want to remove t…" at bounding box center [146, 84] width 246 height 11
click at [60, 87] on span "[PERSON_NAME] cards" at bounding box center [65, 84] width 60 height 6
click at [322, 121] on div "Your Cart is Empty View Account Active Orders Order History Contact Us Business…" at bounding box center [170, 169] width 303 height 199
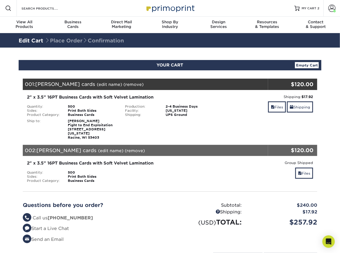
click at [207, 120] on div "Blind Ship:" at bounding box center [170, 128] width 98 height 23
click at [166, 118] on div "Blind Ship:" at bounding box center [170, 128] width 98 height 23
click at [142, 110] on div "Facility:" at bounding box center [141, 111] width 41 height 4
click at [104, 106] on div "500" at bounding box center [92, 107] width 57 height 4
click at [80, 107] on div "500" at bounding box center [92, 107] width 57 height 4
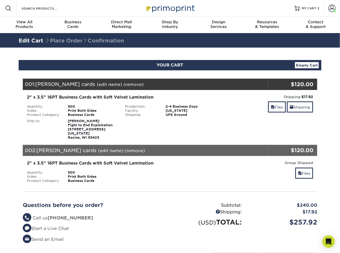
click at [29, 41] on link "Edit Cart" at bounding box center [31, 41] width 25 height 6
click at [75, 106] on div "500" at bounding box center [92, 107] width 57 height 4
drag, startPoint x: 75, startPoint y: 106, endPoint x: 67, endPoint y: 107, distance: 8.3
click at [67, 107] on div "500" at bounding box center [92, 107] width 57 height 4
click at [69, 105] on div "500" at bounding box center [92, 107] width 57 height 4
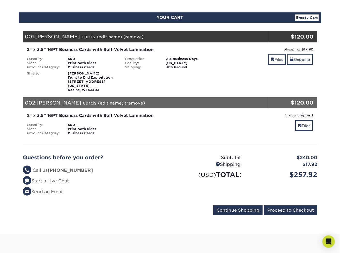
scroll to position [52, 0]
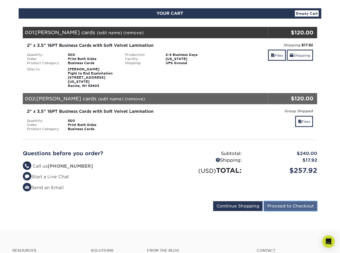
click at [290, 204] on input "Proceed to Checkout" at bounding box center [290, 207] width 53 height 10
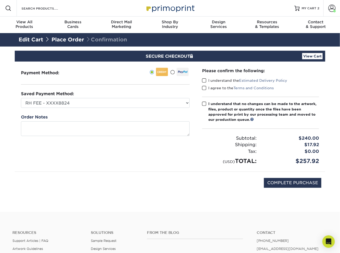
click at [204, 81] on span at bounding box center [204, 80] width 4 height 5
click at [0, 0] on input "I understand the Estimated Delivery Policy" at bounding box center [0, 0] width 0 height 0
click at [204, 89] on span at bounding box center [204, 88] width 4 height 5
click at [0, 0] on input "I agree to the Terms and Conditions" at bounding box center [0, 0] width 0 height 0
click at [204, 103] on span at bounding box center [204, 104] width 4 height 5
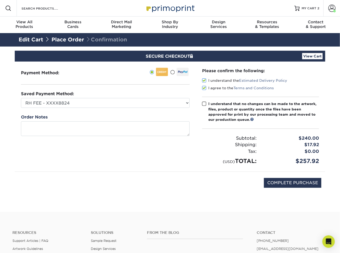
click at [0, 0] on input "I understand that no changes can be made to the artwork, files, product or quan…" at bounding box center [0, 0] width 0 height 0
click at [285, 183] on input "COMPLETE PURCHASE" at bounding box center [293, 183] width 58 height 10
type input "PROCESSING, PLEASE WAIT..."
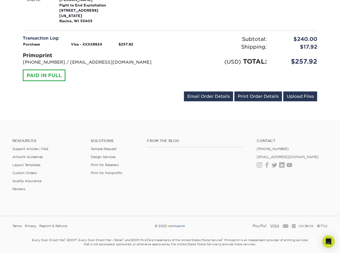
scroll to position [285, 0]
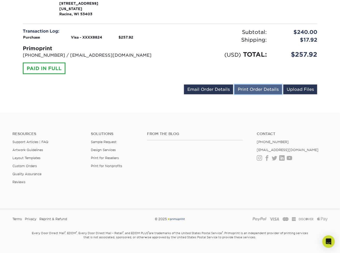
click at [254, 85] on link "Print Order Details" at bounding box center [259, 90] width 48 height 10
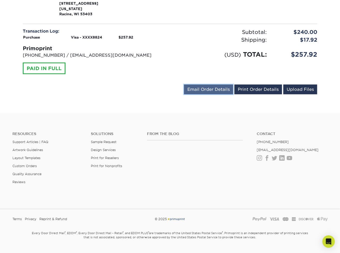
click at [216, 85] on link "Email Order Details" at bounding box center [208, 90] width 49 height 10
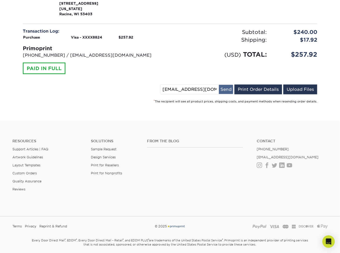
click at [226, 85] on button "Send" at bounding box center [226, 89] width 14 height 9
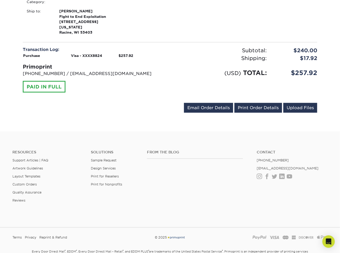
scroll to position [259, 0]
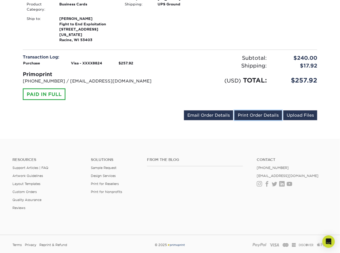
drag, startPoint x: 258, startPoint y: 103, endPoint x: 285, endPoint y: 160, distance: 63.1
click at [258, 111] on link "Print Order Details" at bounding box center [259, 116] width 48 height 10
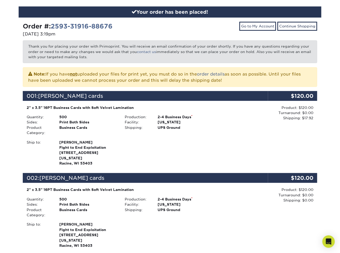
scroll to position [0, 0]
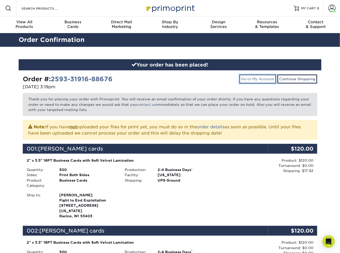
click at [267, 81] on link "Go to My Account" at bounding box center [258, 79] width 37 height 9
